Goal: Task Accomplishment & Management: Use online tool/utility

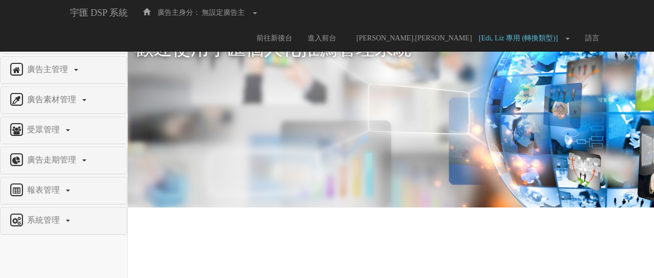
click at [58, 35] on span "權限管理" at bounding box center [45, 39] width 40 height 9
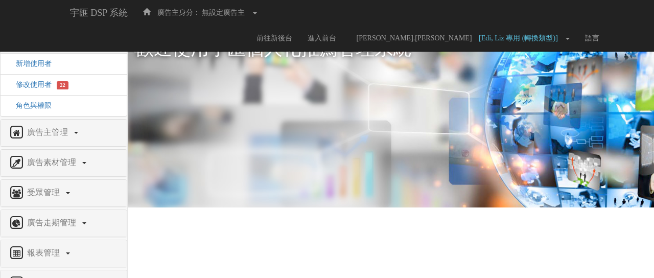
click at [58, 35] on span "權限管理" at bounding box center [45, 39] width 40 height 9
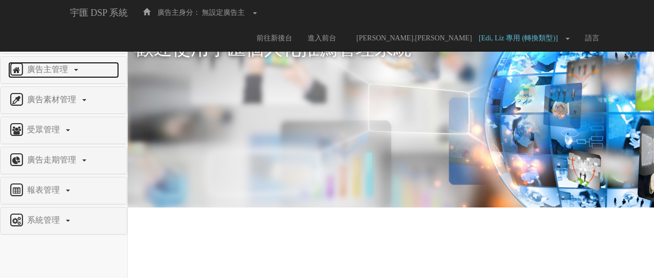
click at [56, 66] on span "廣告主管理" at bounding box center [49, 69] width 49 height 9
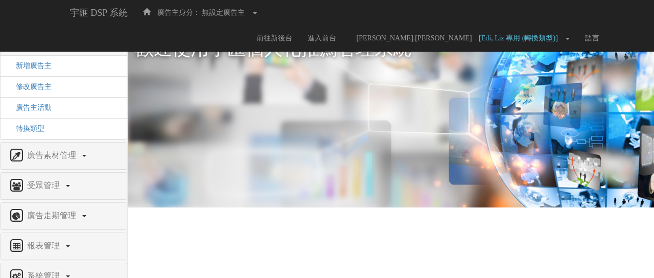
scroll to position [30, 0]
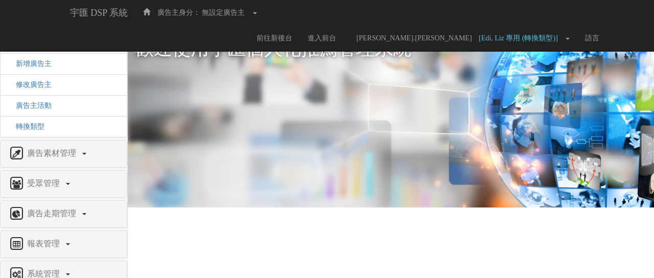
click at [39, 161] on div "廣告素材管理" at bounding box center [64, 154] width 126 height 27
click at [53, 151] on span "廣告素材管理" at bounding box center [53, 153] width 57 height 9
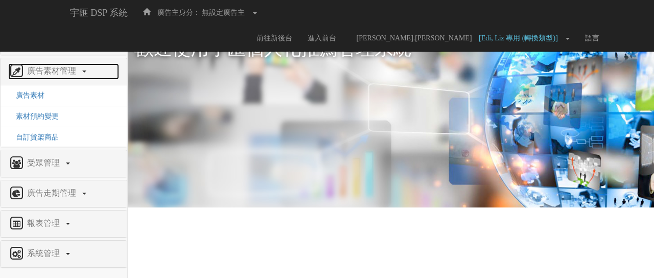
scroll to position [26, 0]
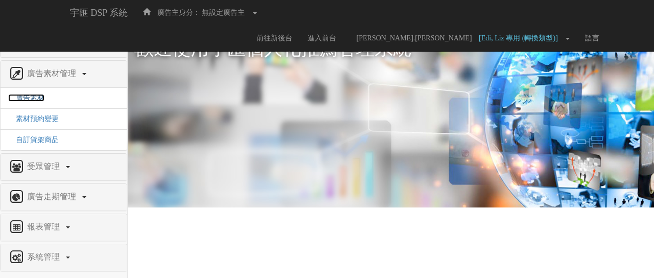
click at [35, 98] on span "廣告素材" at bounding box center [26, 98] width 36 height 8
click at [50, 120] on span "素材預約變更" at bounding box center [33, 119] width 51 height 8
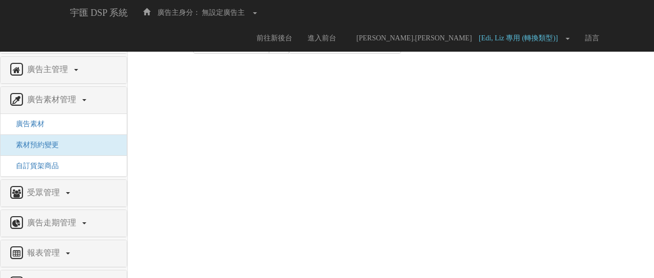
scroll to position [26, 0]
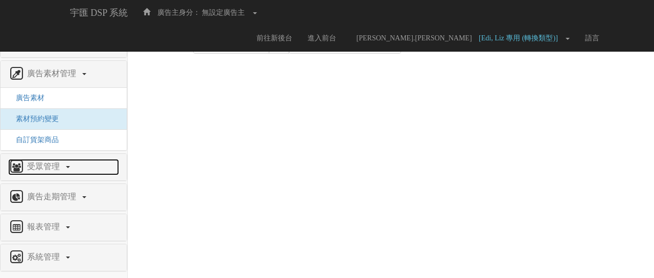
click at [54, 162] on span "受眾管理" at bounding box center [45, 166] width 40 height 9
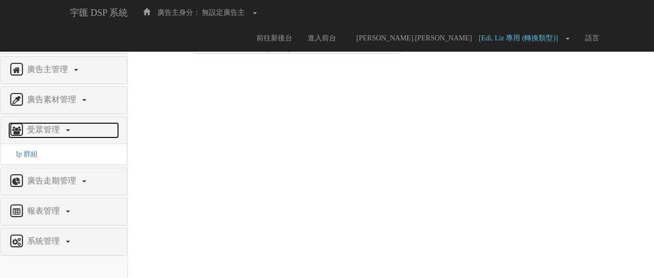
click at [56, 125] on span "受眾管理" at bounding box center [45, 129] width 40 height 9
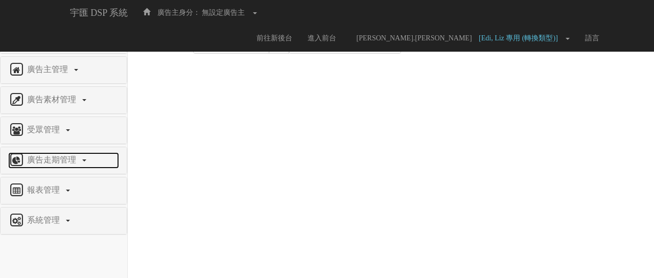
click at [57, 159] on span "廣告走期管理" at bounding box center [53, 159] width 57 height 9
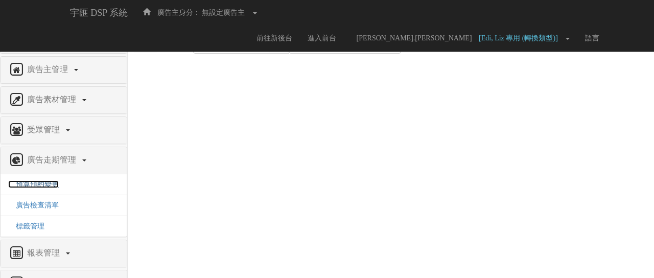
click at [48, 184] on span "預算預約變更" at bounding box center [33, 184] width 51 height 8
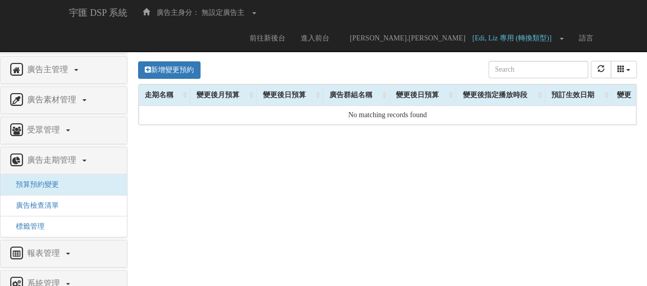
click at [529, 169] on div "新增變更預約 目前月預算 原月預算(變更當下) 變更後月預算 目前日預算 原日預算(變更當下) 變更後日預算 目前日預算 原日預算(變更當下) 變更後日預算 …" at bounding box center [387, 204] width 519 height 307
